Goal: Information Seeking & Learning: Understand process/instructions

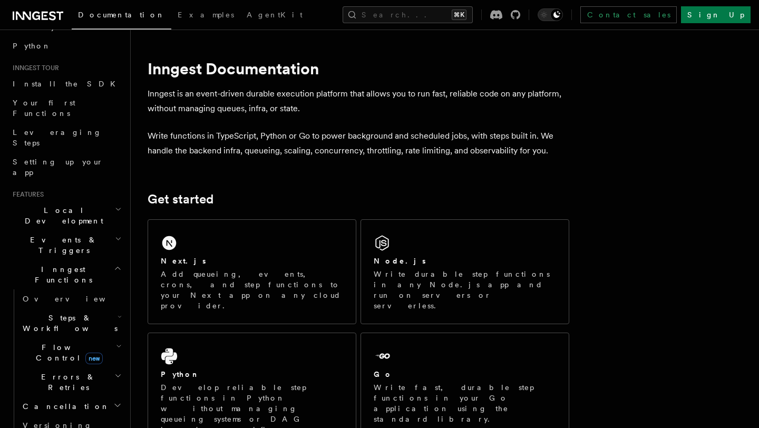
scroll to position [86, 0]
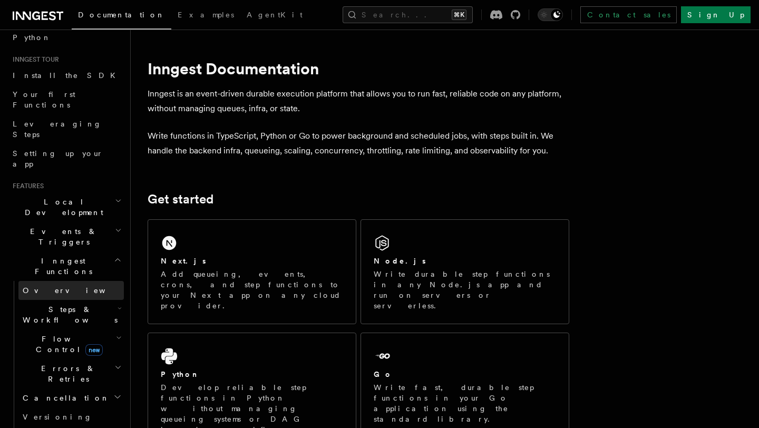
click at [48, 286] on span "Overview" at bounding box center [77, 290] width 109 height 8
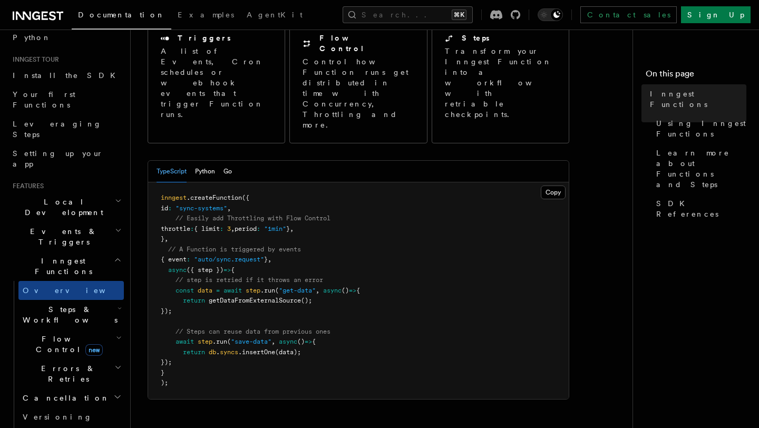
scroll to position [140, 0]
click at [113, 300] on h2 "Steps & Workflows" at bounding box center [70, 315] width 105 height 30
click at [55, 354] on span "Function steps" at bounding box center [73, 358] width 81 height 8
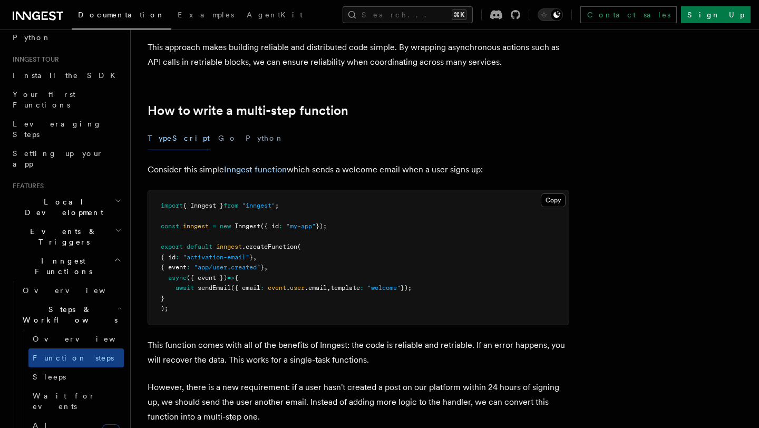
scroll to position [279, 0]
click at [46, 335] on span "Overview" at bounding box center [87, 339] width 109 height 8
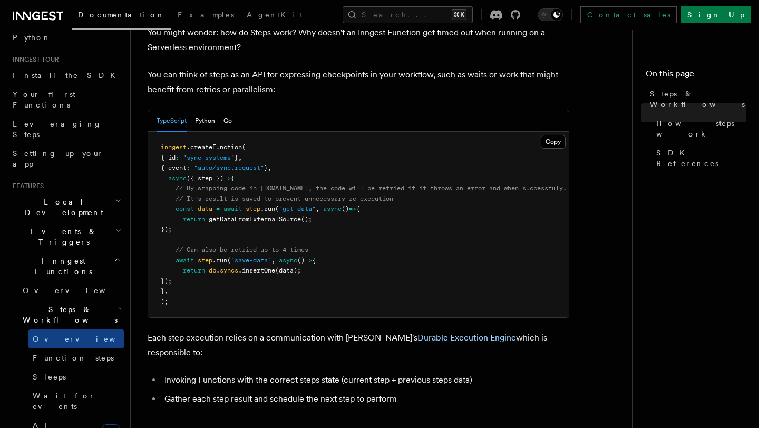
scroll to position [463, 0]
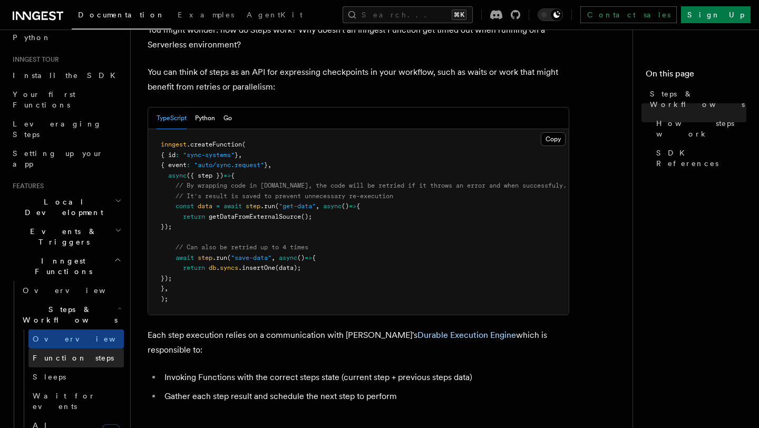
click at [74, 354] on span "Function steps" at bounding box center [73, 358] width 81 height 8
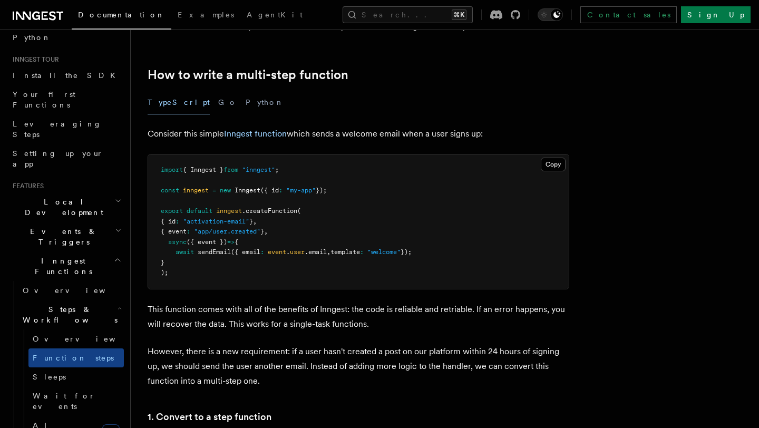
scroll to position [314, 0]
drag, startPoint x: 168, startPoint y: 221, endPoint x: 295, endPoint y: 221, distance: 127.0
click at [295, 221] on pre "import { Inngest } from "inngest" ; const inngest = new Inngest ({ id : "my-app…" at bounding box center [358, 222] width 421 height 134
copy span "{ id : "activation-email" } ,"
click at [197, 262] on pre "import { Inngest } from "inngest" ; const inngest = new Inngest ({ id : "my-app…" at bounding box center [358, 222] width 421 height 134
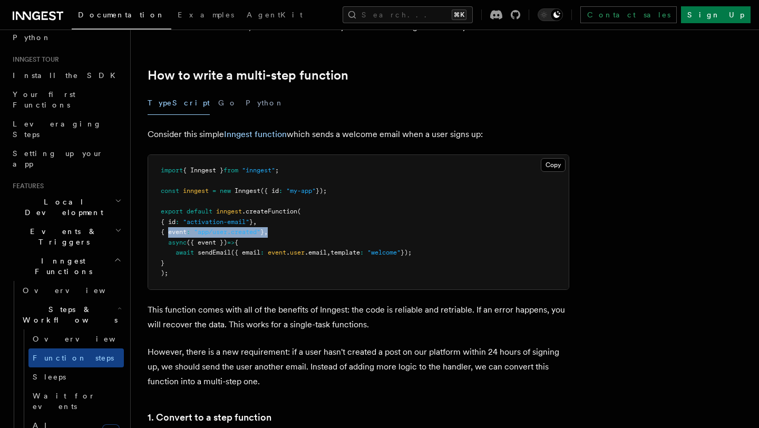
drag, startPoint x: 167, startPoint y: 233, endPoint x: 302, endPoint y: 233, distance: 134.9
click at [302, 233] on pre "import { Inngest } from "inngest" ; const inngest = new Inngest ({ id : "my-app…" at bounding box center [358, 222] width 421 height 134
copy span "{ event : "app/user.created" } ,"
click at [181, 267] on pre "import { Inngest } from "inngest" ; const inngest = new Inngest ({ id : "my-app…" at bounding box center [358, 222] width 421 height 134
drag, startPoint x: 177, startPoint y: 266, endPoint x: 166, endPoint y: 245, distance: 24.1
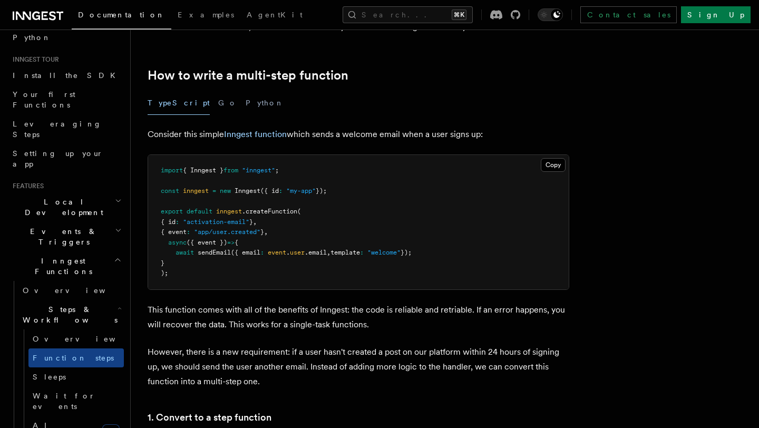
click at [165, 244] on pre "import { Inngest } from "inngest" ; const inngest = new Inngest ({ id : "my-app…" at bounding box center [358, 222] width 421 height 134
copy code "async ({ event }) => { await sendEmail ({ email : event . user .email , templat…"
